Goal: Navigation & Orientation: Find specific page/section

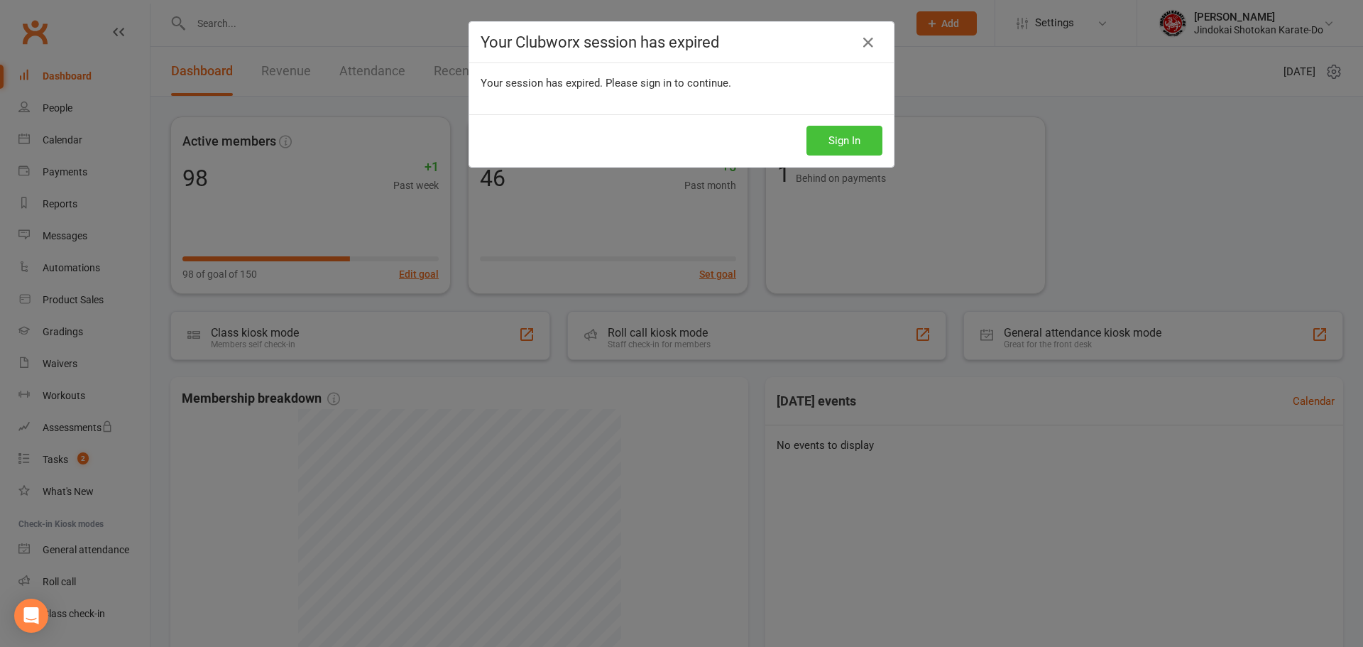
click at [822, 149] on button "Sign In" at bounding box center [844, 141] width 76 height 30
